Goal: Information Seeking & Learning: Check status

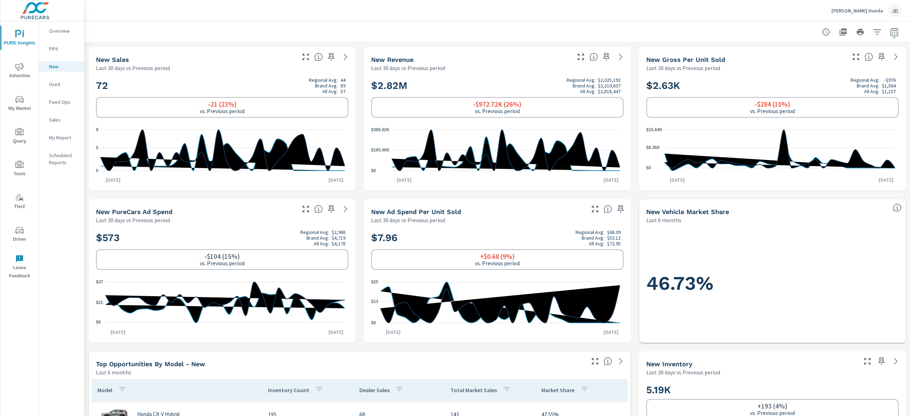
drag, startPoint x: 896, startPoint y: 143, endPoint x: 901, endPoint y: 171, distance: 28.8
click at [901, 171] on div "New Profit Center [PERSON_NAME] Honda Report date range: [DATE] - [DATE] vs [DA…" at bounding box center [497, 218] width 825 height 395
drag, startPoint x: 128, startPoint y: 93, endPoint x: 89, endPoint y: 85, distance: 39.9
click at [89, 85] on div "72 Regional Avg: 44 Brand Avg: 89 All Avg: 57 -21 (23%) vs. Previous period 0 5…" at bounding box center [222, 131] width 267 height 119
click at [176, 82] on h2 "72 Regional Avg: 44 Brand Avg: 89 All Avg: 57" at bounding box center [222, 85] width 252 height 17
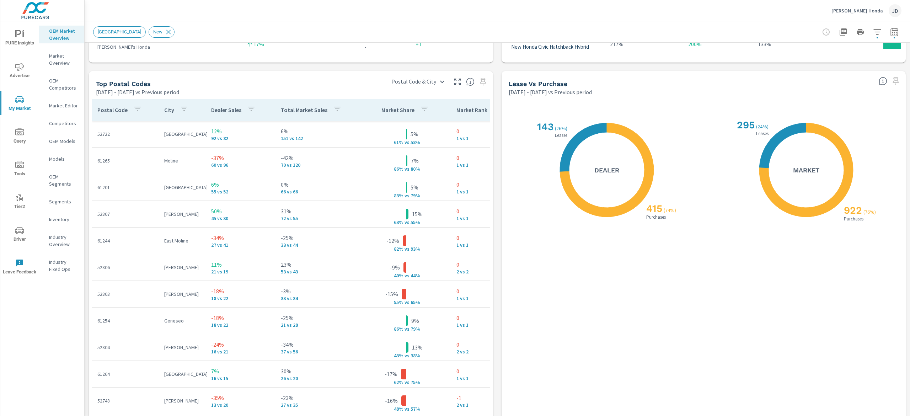
scroll to position [814, 0]
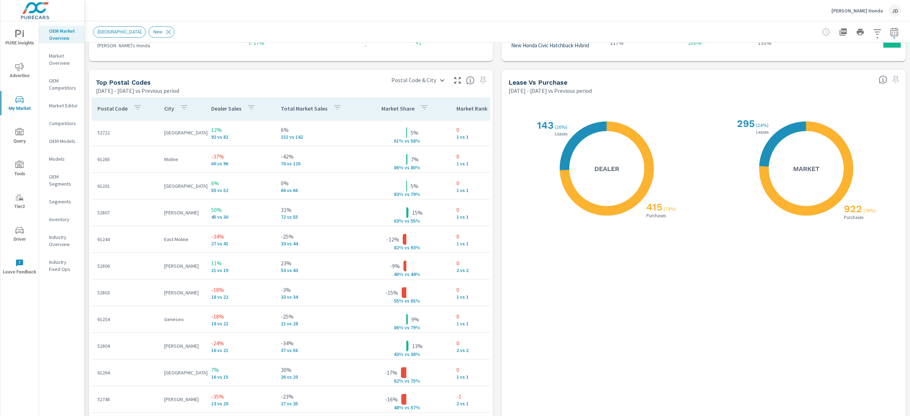
drag, startPoint x: 897, startPoint y: 290, endPoint x: 903, endPoint y: 327, distance: 37.4
click at [903, 327] on div "Market Overview Zimmerman Honda Report date range: Jan 01, 2025 - Jul 31, 2025 …" at bounding box center [497, 218] width 825 height 395
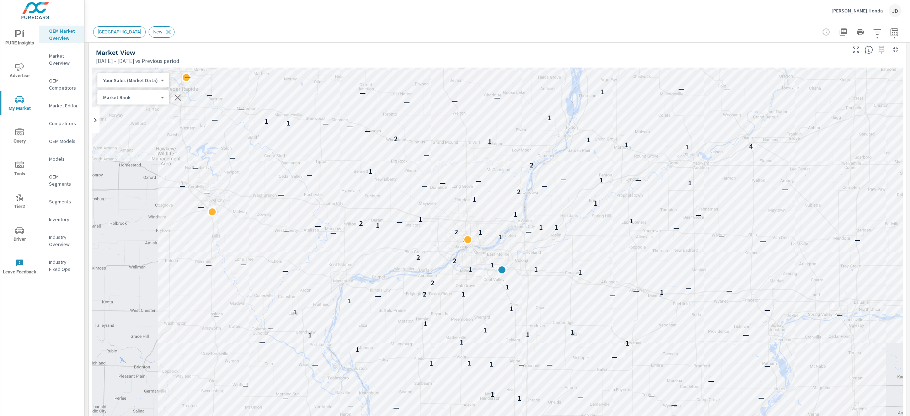
scroll to position [0, 0]
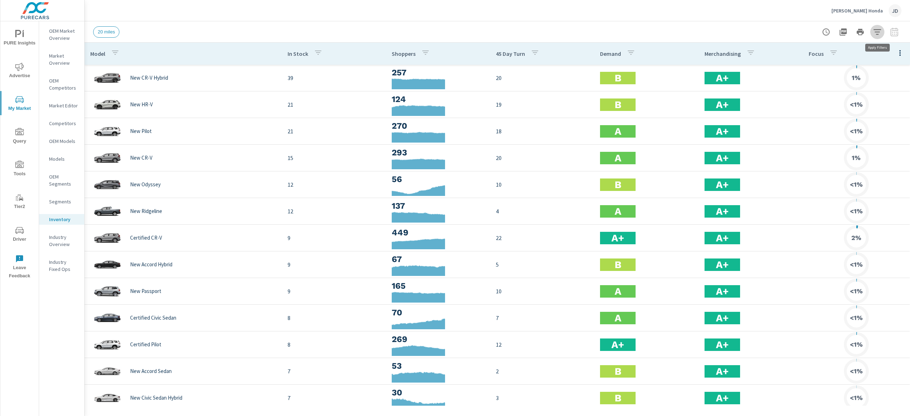
click at [876, 28] on icon "button" at bounding box center [877, 32] width 9 height 9
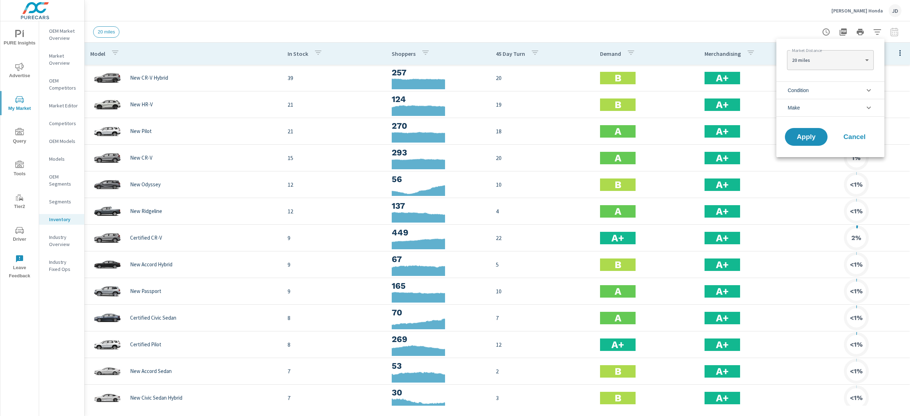
click at [865, 89] on icon "filter options" at bounding box center [868, 90] width 9 height 9
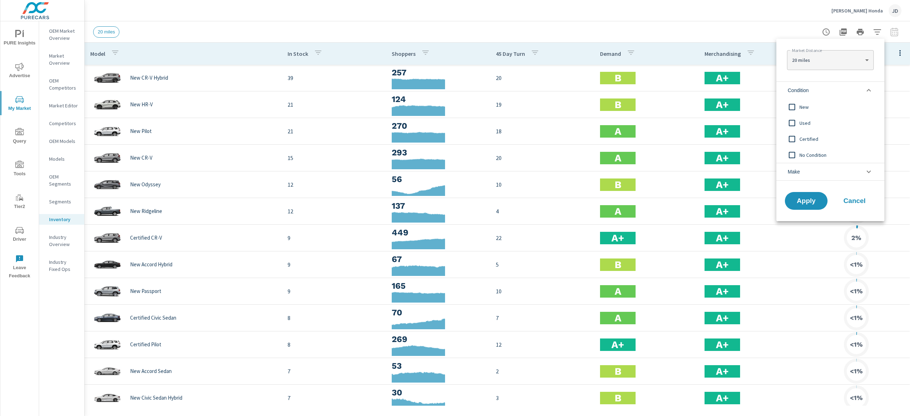
click at [796, 106] on input "filter options" at bounding box center [791, 107] width 15 height 15
click at [801, 198] on span "Apply" at bounding box center [805, 201] width 29 height 7
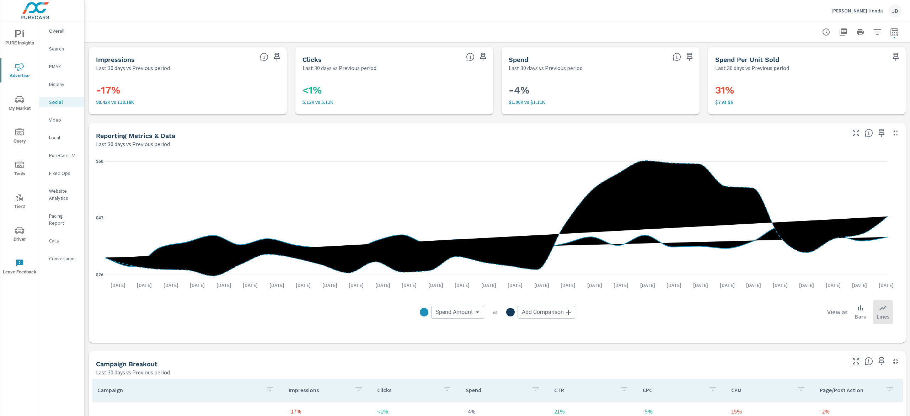
click at [53, 255] on p "Conversions" at bounding box center [63, 258] width 29 height 7
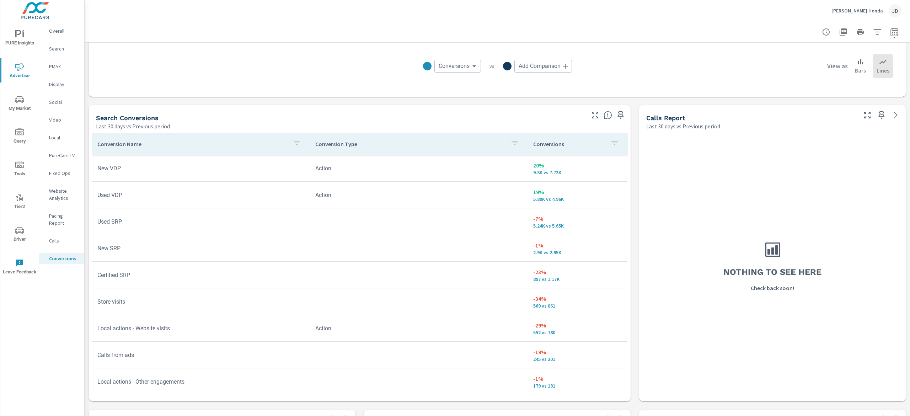
scroll to position [411, 0]
